Goal: Task Accomplishment & Management: Manage account settings

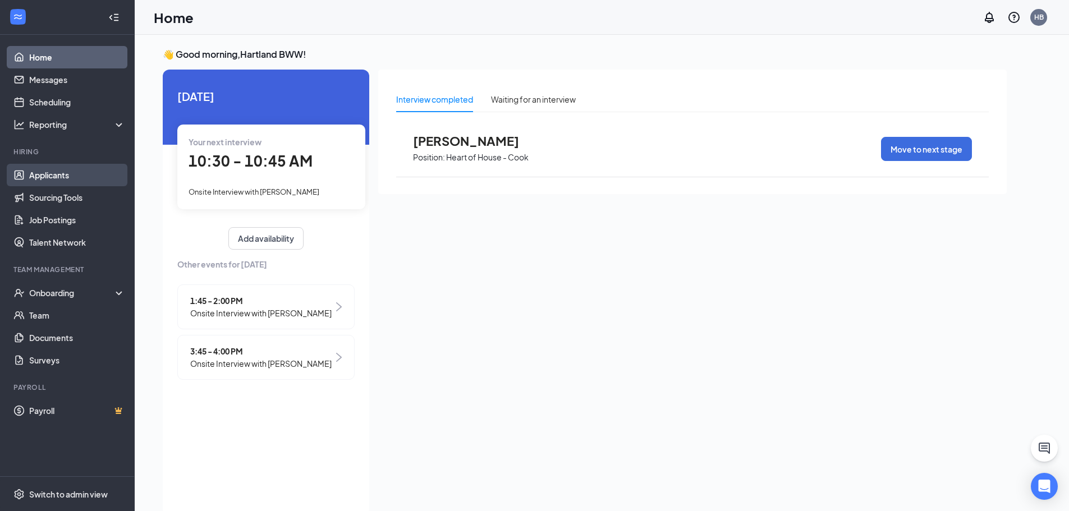
click at [40, 172] on link "Applicants" at bounding box center [77, 175] width 96 height 22
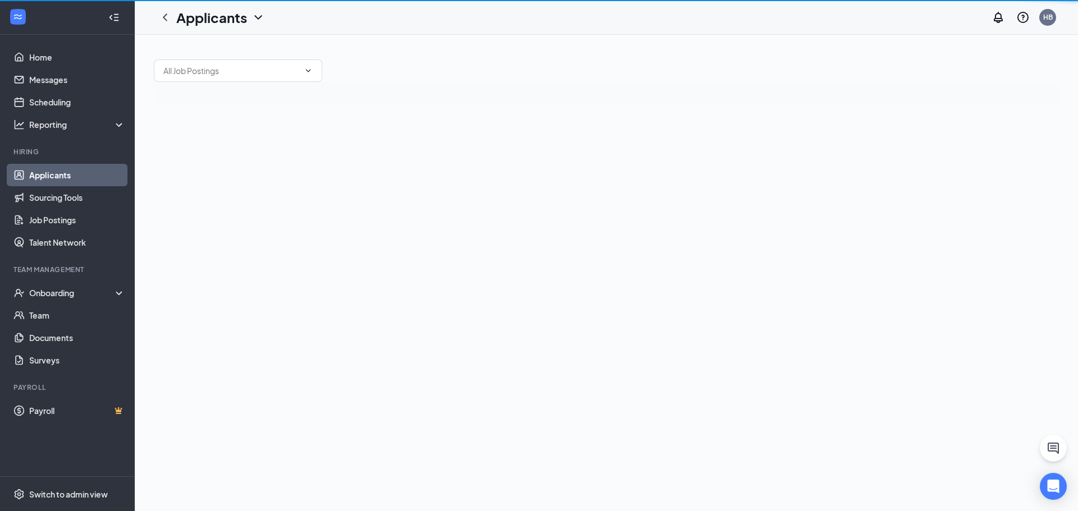
click at [40, 172] on link "Applicants" at bounding box center [77, 175] width 96 height 22
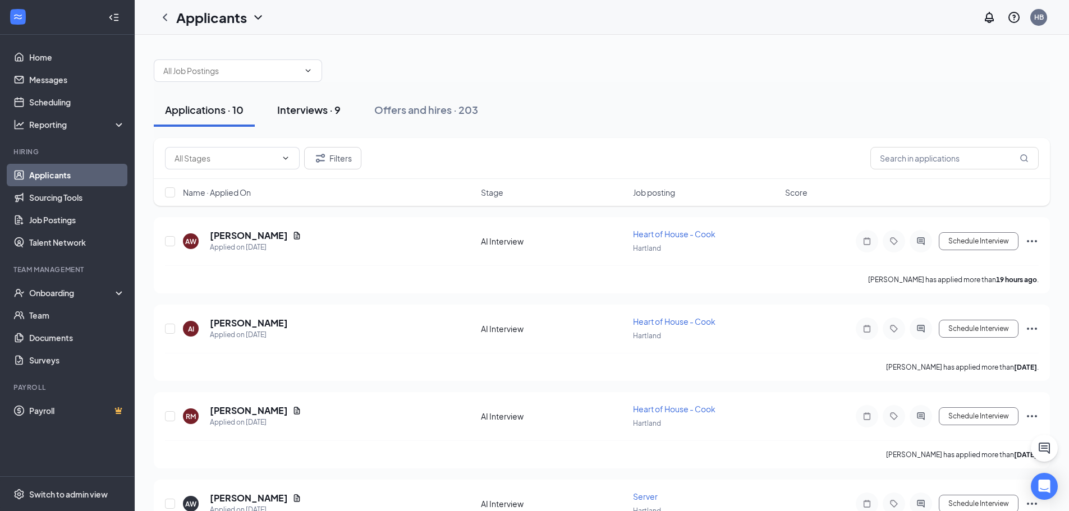
click at [314, 110] on div "Interviews · 9" at bounding box center [308, 110] width 63 height 14
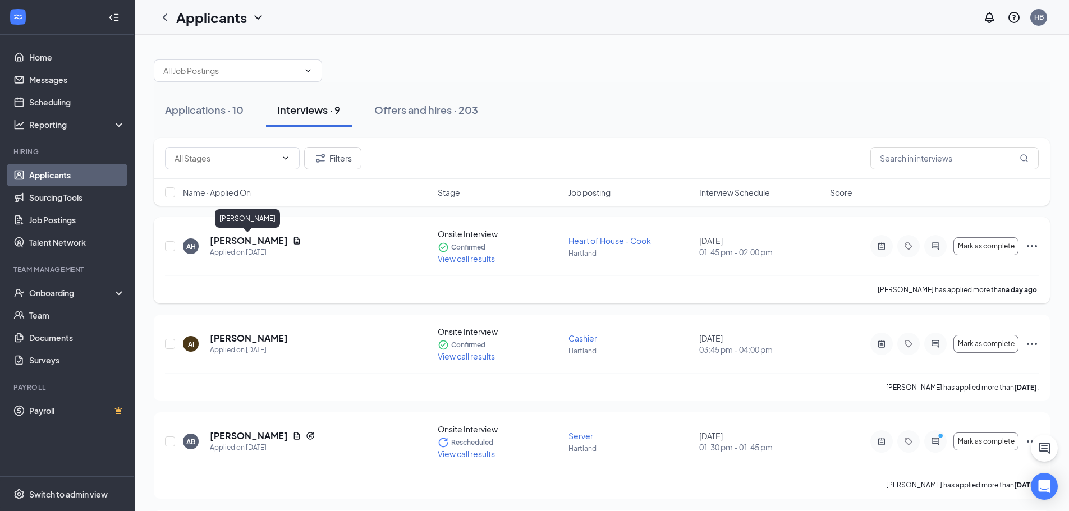
click at [249, 242] on h5 "[PERSON_NAME]" at bounding box center [249, 241] width 78 height 12
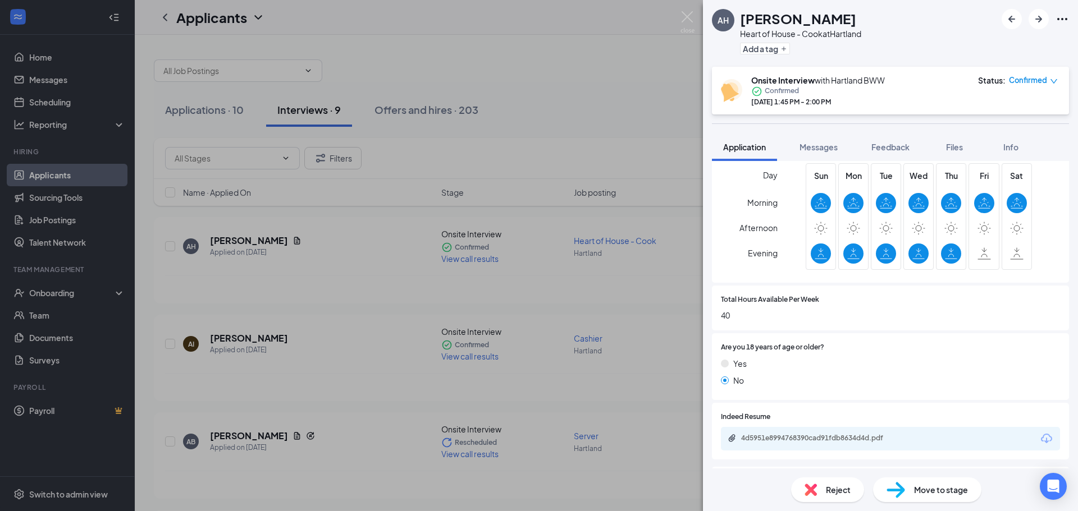
scroll to position [393, 0]
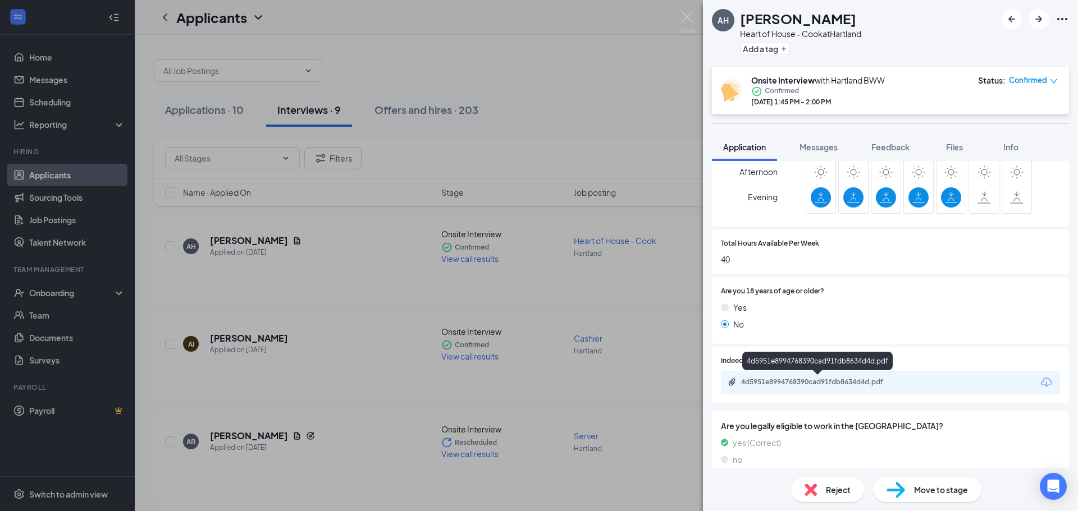
click at [763, 382] on div "4d5951e8994768390cad91fdb8634d4d.pdf" at bounding box center [819, 382] width 157 height 9
click at [686, 16] on img at bounding box center [687, 22] width 14 height 22
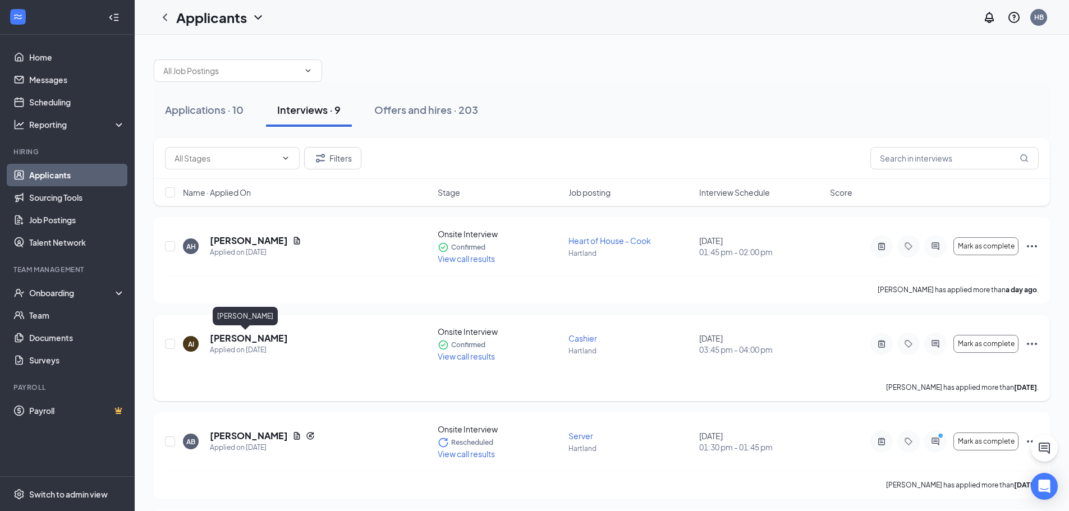
click at [241, 333] on h5 "[PERSON_NAME]" at bounding box center [249, 338] width 78 height 12
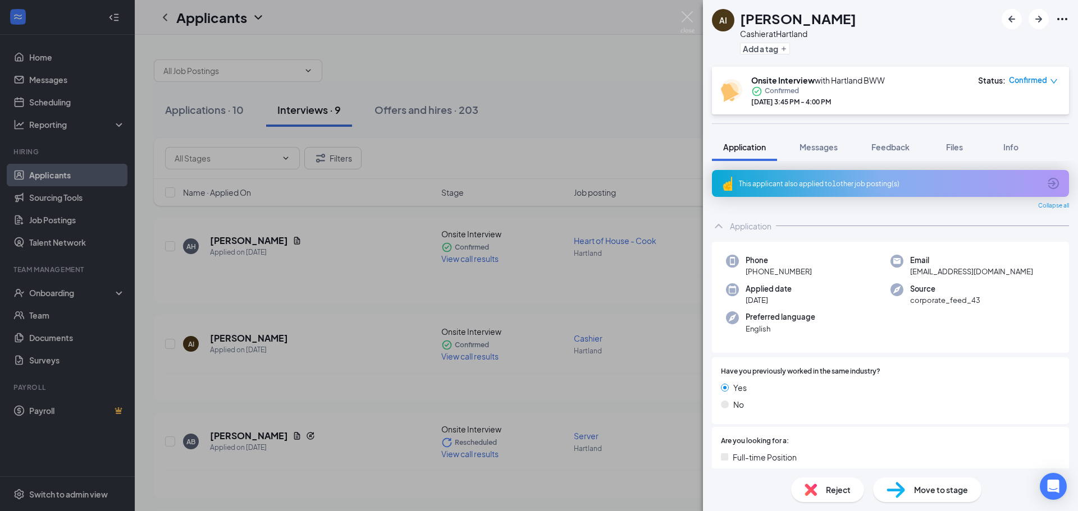
click at [912, 181] on div "This applicant also applied to 1 other job posting(s)" at bounding box center [889, 184] width 301 height 10
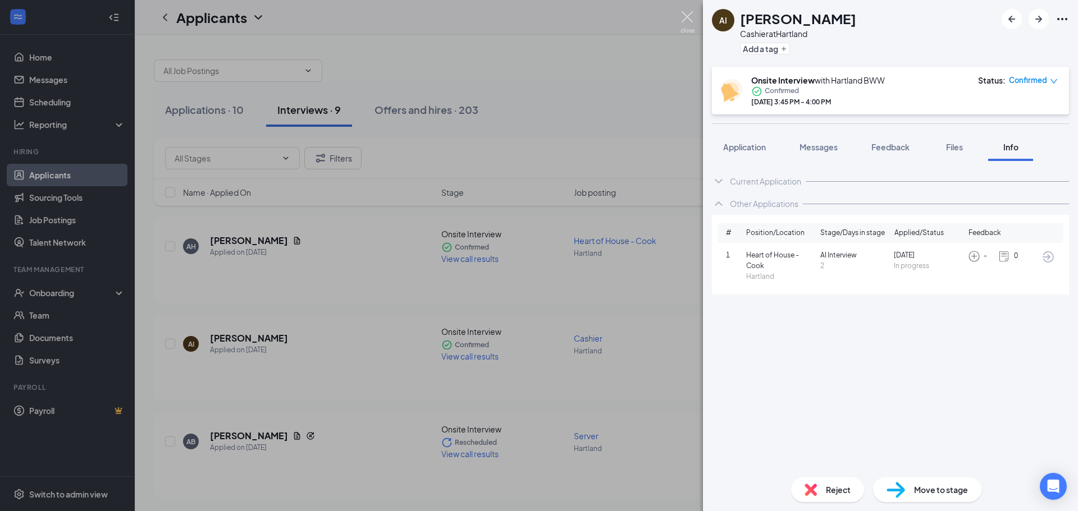
click at [685, 16] on img at bounding box center [687, 22] width 14 height 22
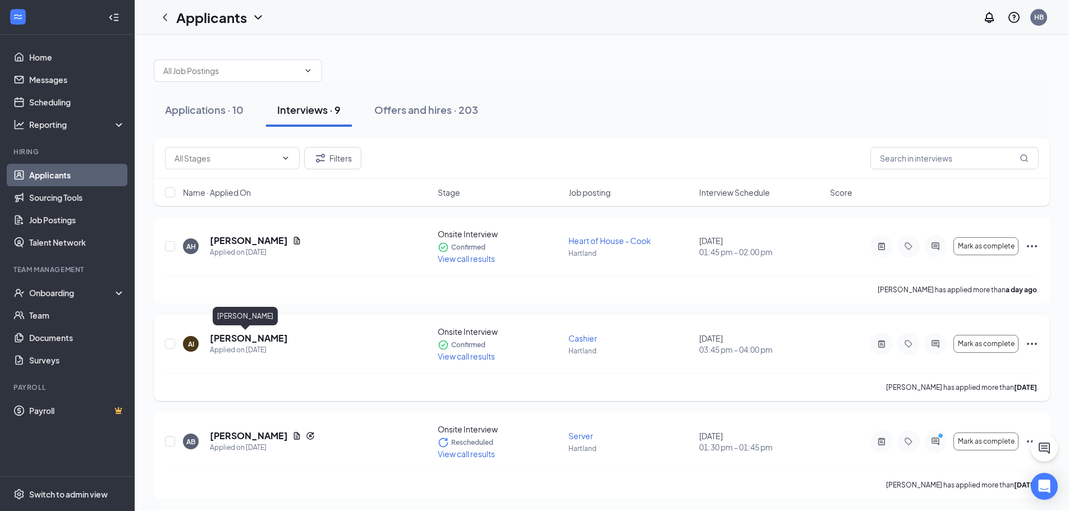
click at [244, 335] on h5 "[PERSON_NAME]" at bounding box center [249, 338] width 78 height 12
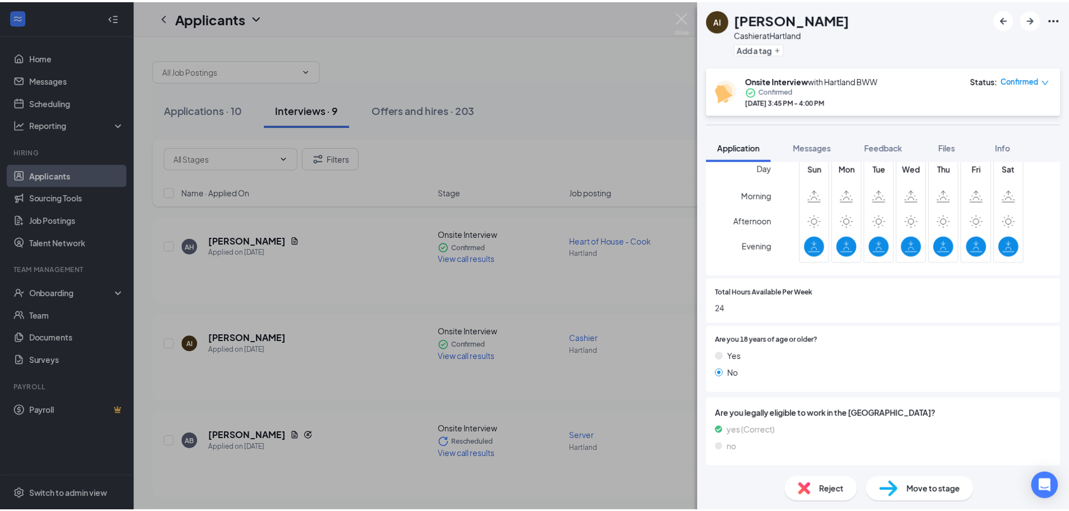
scroll to position [373, 0]
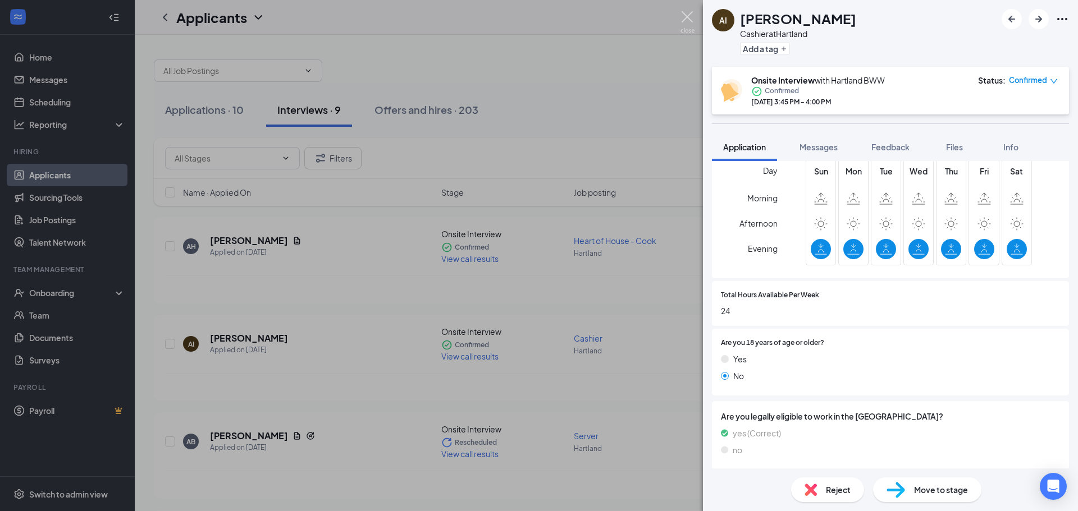
click at [684, 16] on img at bounding box center [687, 22] width 14 height 22
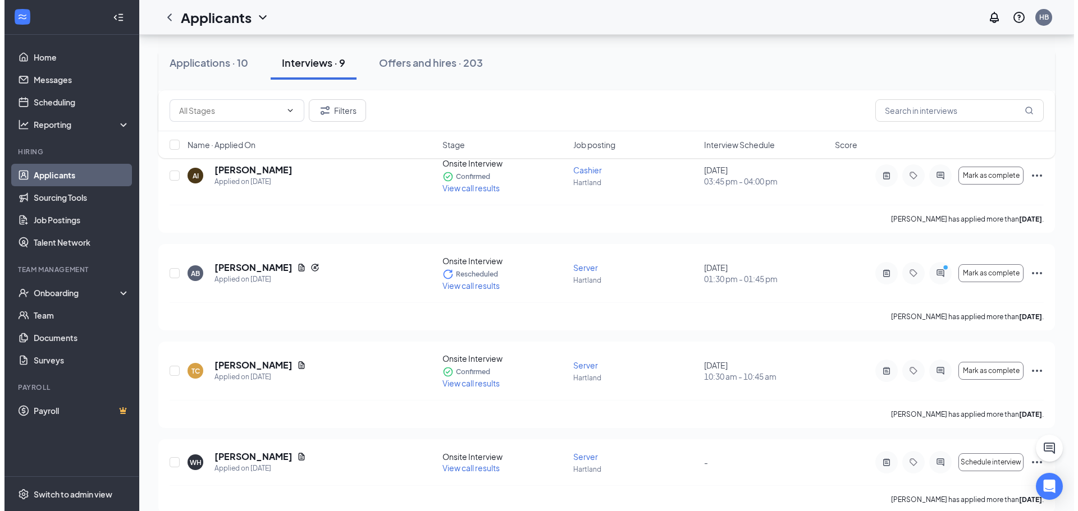
scroll to position [225, 0]
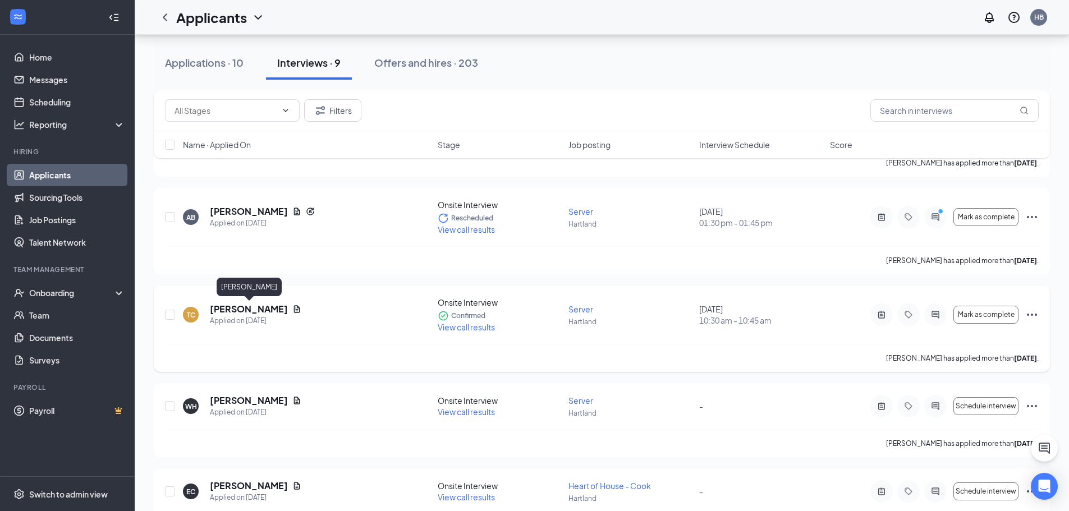
click at [272, 309] on h5 "[PERSON_NAME]" at bounding box center [249, 309] width 78 height 12
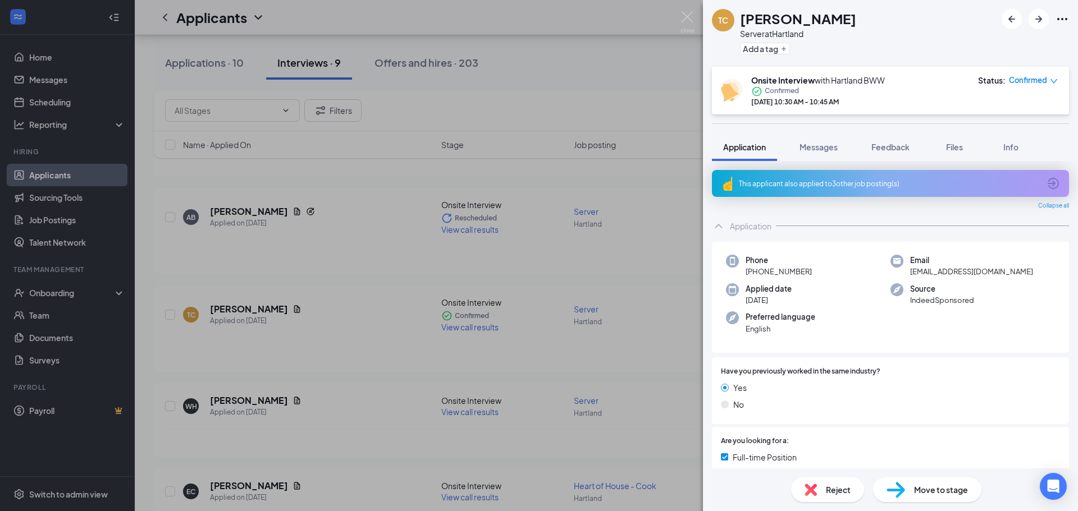
click at [912, 176] on div "This applicant also applied to 3 other job posting(s)" at bounding box center [890, 183] width 357 height 27
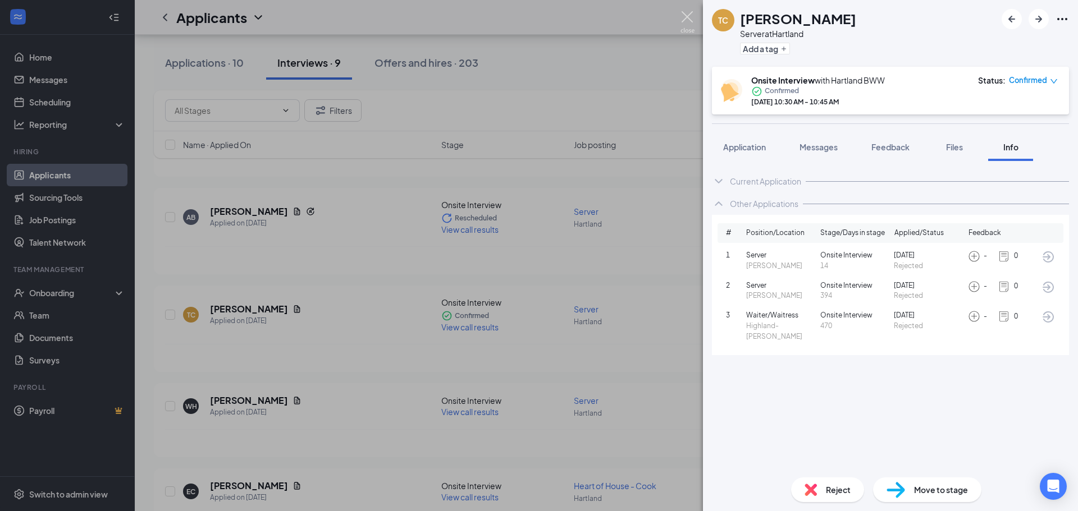
click at [684, 13] on img at bounding box center [687, 22] width 14 height 22
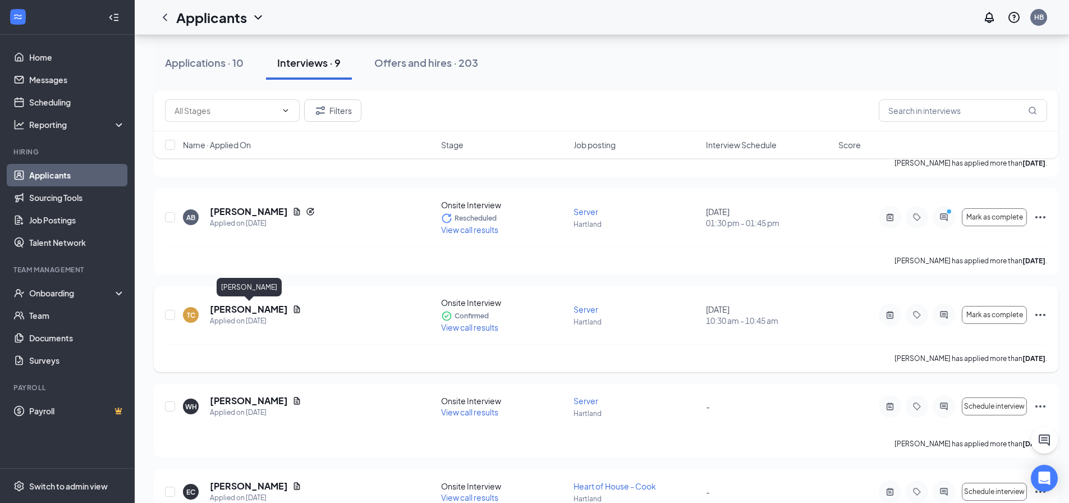
click at [246, 310] on h5 "[PERSON_NAME]" at bounding box center [249, 309] width 78 height 12
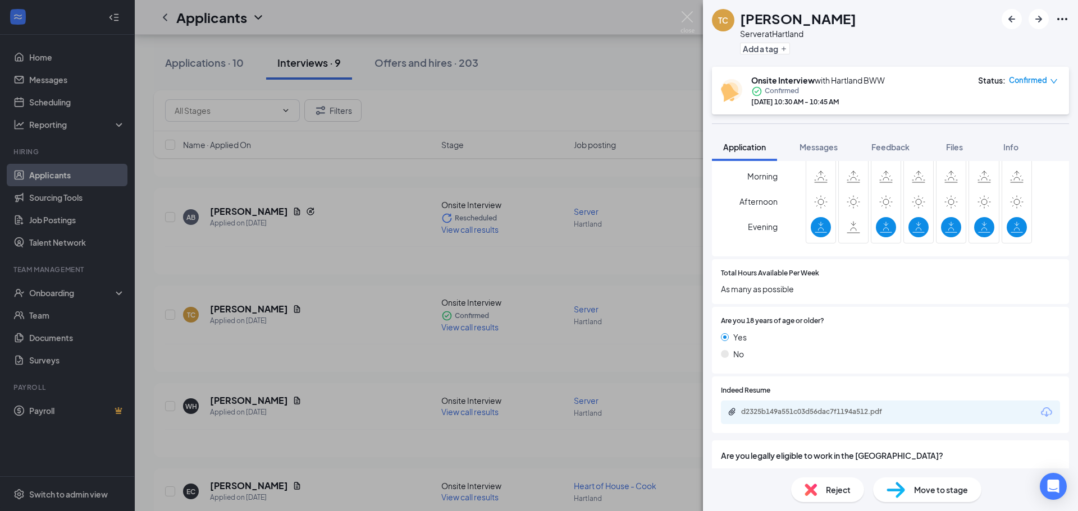
scroll to position [438, 0]
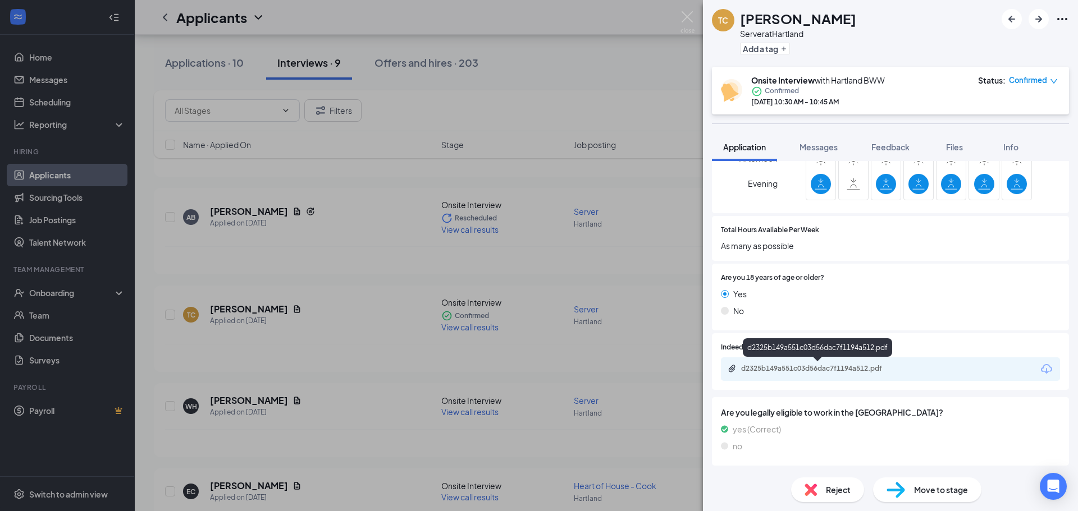
click at [789, 364] on div "d2325b149a551c03d56dac7f1194a512.pdf" at bounding box center [819, 368] width 157 height 9
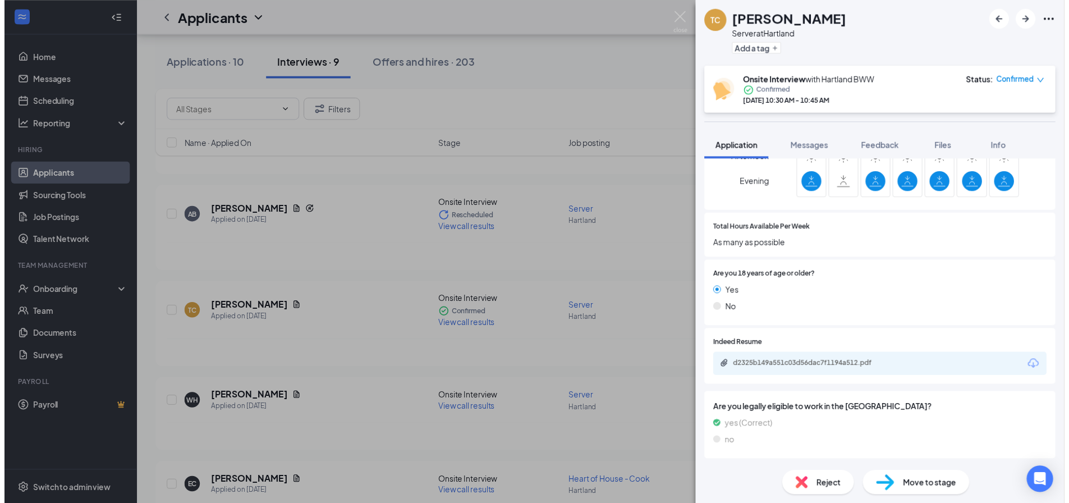
scroll to position [433, 0]
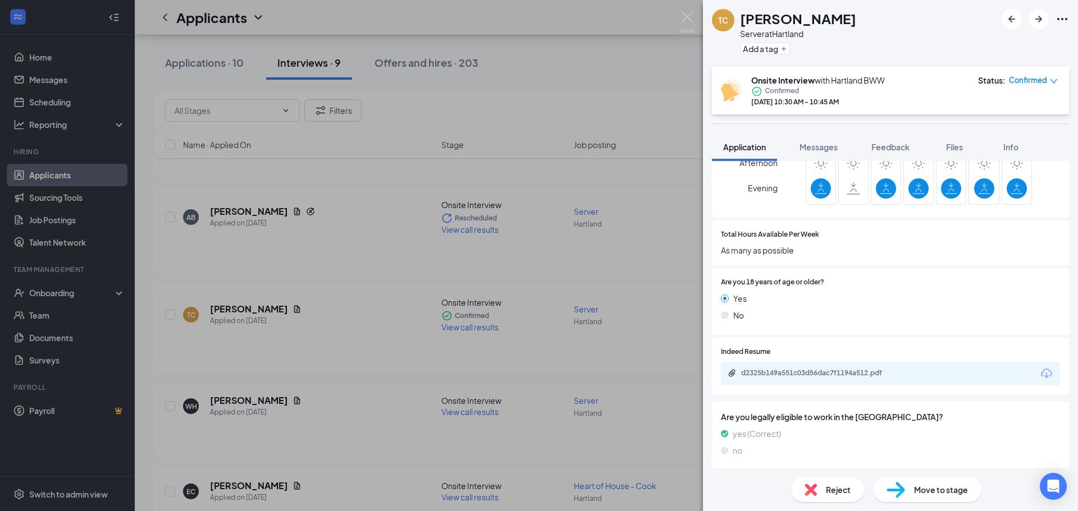
click at [686, 10] on div "TC [PERSON_NAME] Server at [GEOGRAPHIC_DATA] Add a tag Onsite Interview with Ha…" at bounding box center [539, 255] width 1078 height 511
